Goal: Ask a question: Seek information or help from site administrators or community

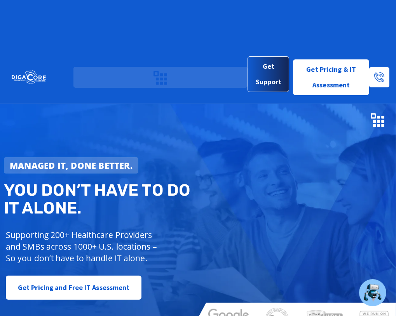
click at [277, 59] on span "Get Support" at bounding box center [268, 74] width 29 height 31
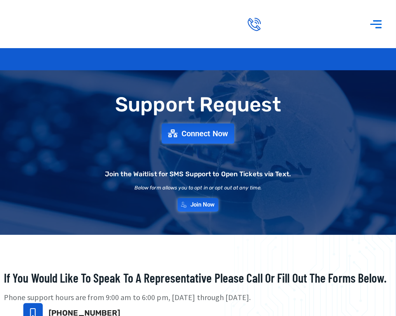
click at [0, 0] on span "Pricing & IT Assessment" at bounding box center [0, 0] width 0 height 0
click at [205, 138] on span "Connect Now" at bounding box center [205, 133] width 51 height 9
